Goal: Information Seeking & Learning: Find specific fact

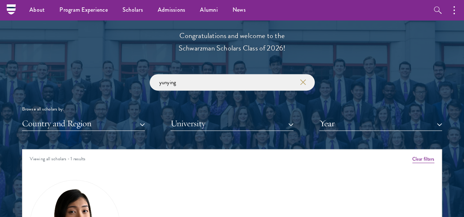
drag, startPoint x: 202, startPoint y: 72, endPoint x: 34, endPoint y: 90, distance: 168.8
click at [34, 90] on section "Scholar Directory Congratulations and welcome to the Schwarzman Scholars Class …" at bounding box center [232, 186] width 464 height 453
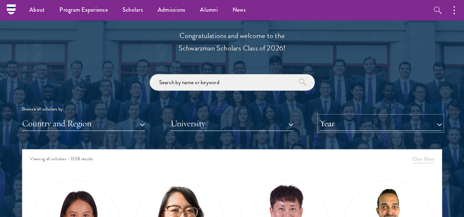
click at [330, 116] on button "Year" at bounding box center [380, 123] width 123 height 15
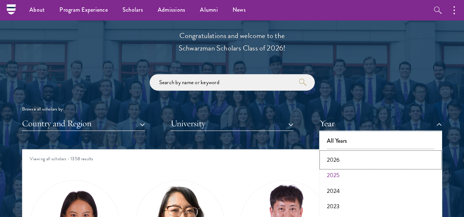
click at [331, 152] on button "2026" at bounding box center [380, 159] width 118 height 15
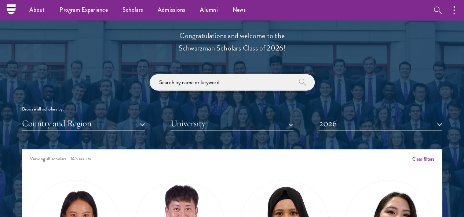
click at [199, 74] on input "search" at bounding box center [232, 82] width 165 height 16
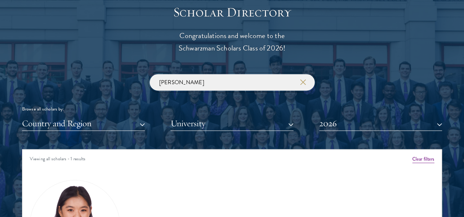
scroll to position [916, 0]
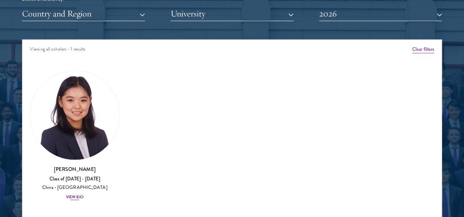
type input "[PERSON_NAME]"
click at [85, 96] on img at bounding box center [74, 115] width 89 height 89
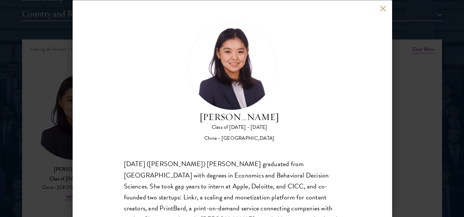
drag, startPoint x: 306, startPoint y: 55, endPoint x: 216, endPoint y: 60, distance: 91.0
click at [216, 60] on div "[PERSON_NAME] Class of [DATE] - [DATE] [GEOGRAPHIC_DATA] - [GEOGRAPHIC_DATA]" at bounding box center [232, 82] width 216 height 120
copy div "[PERSON_NAME]"
